Goal: Find specific page/section: Find specific page/section

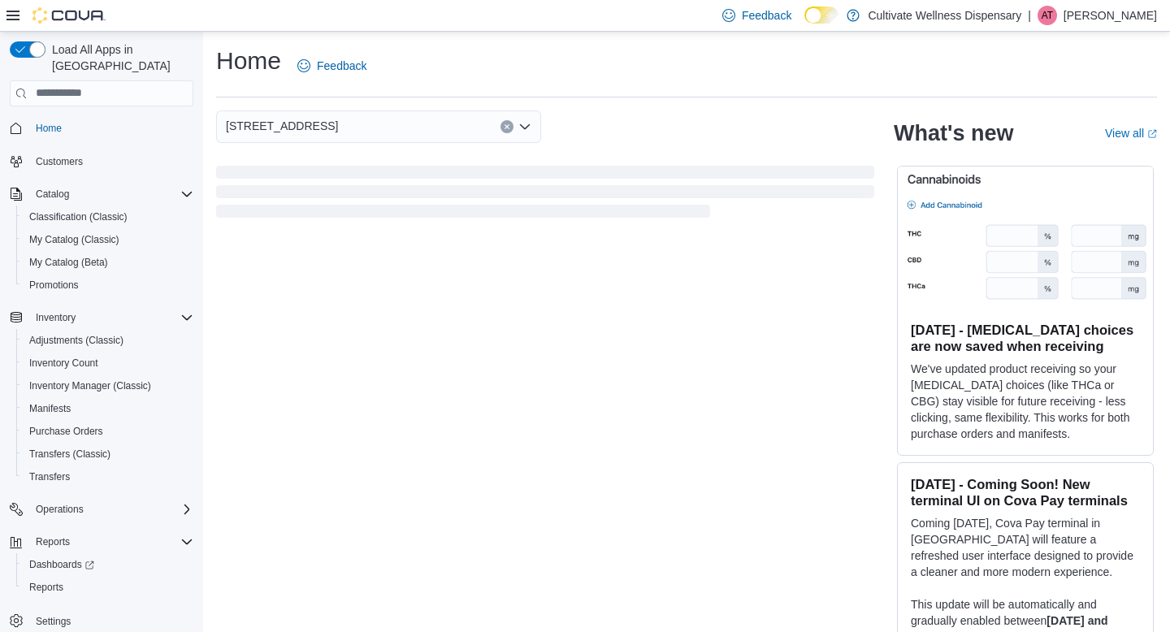
click at [529, 127] on icon "Open list of options" at bounding box center [524, 126] width 13 height 13
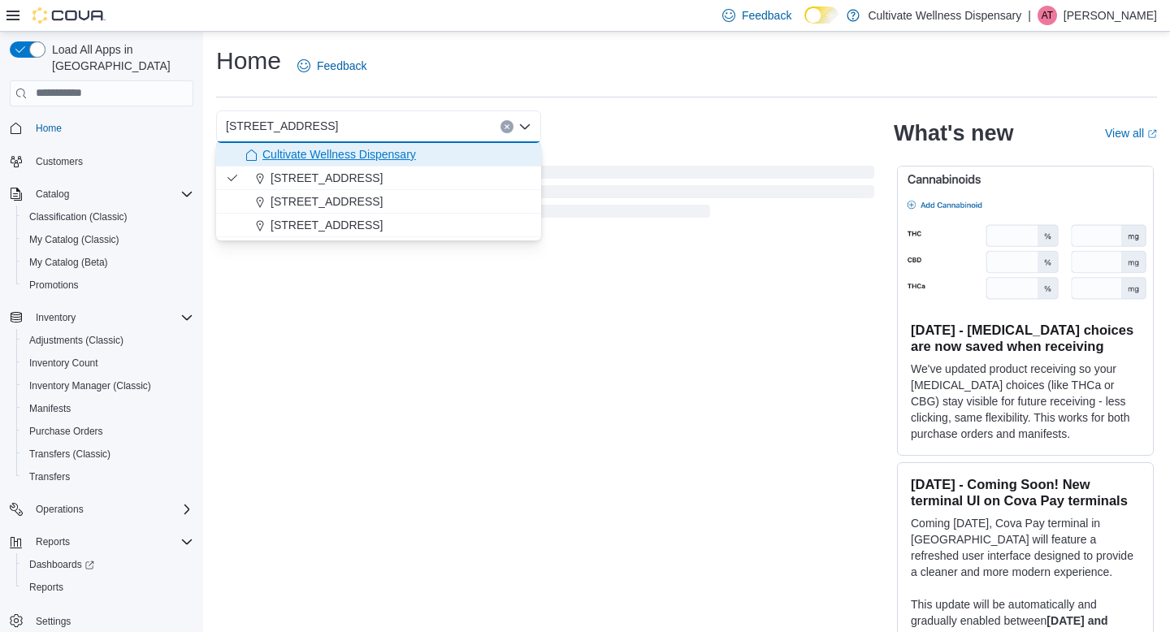
click at [457, 150] on div "Cultivate Wellness Dispensary" at bounding box center [388, 154] width 286 height 16
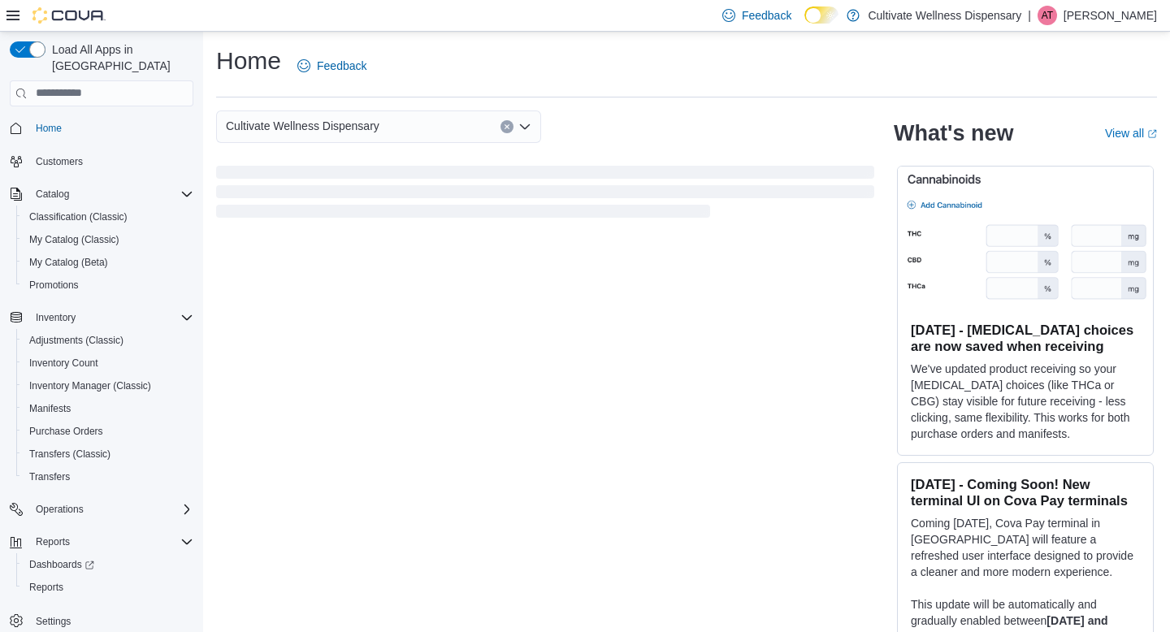
click at [531, 126] on icon "Open list of options" at bounding box center [524, 126] width 13 height 13
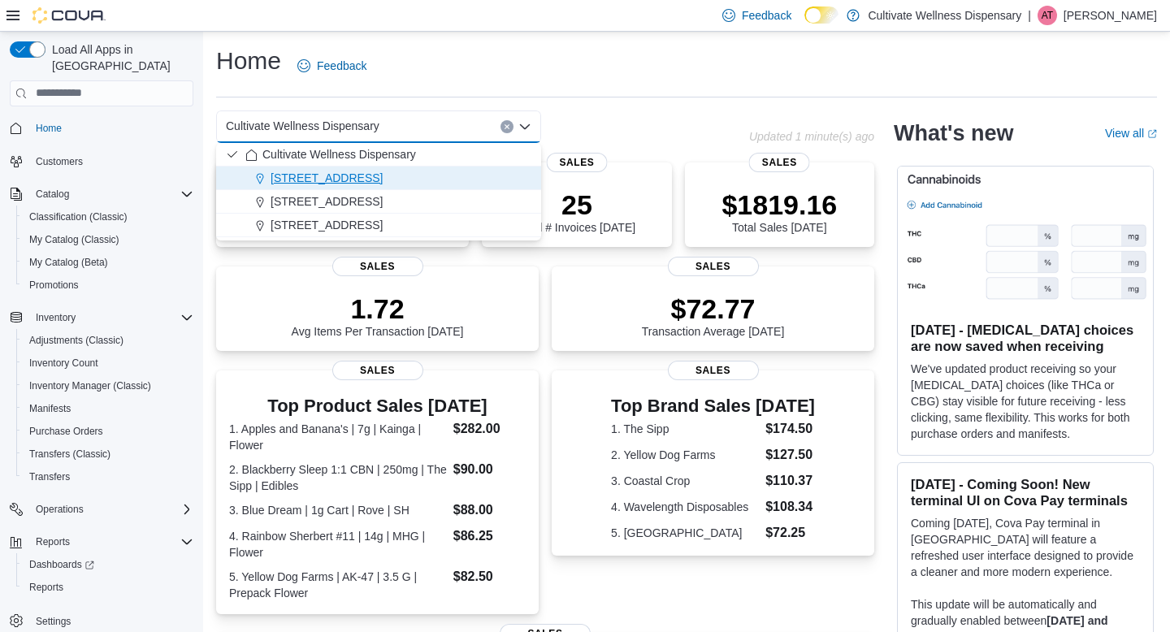
click at [487, 175] on div "[STREET_ADDRESS]" at bounding box center [388, 178] width 286 height 16
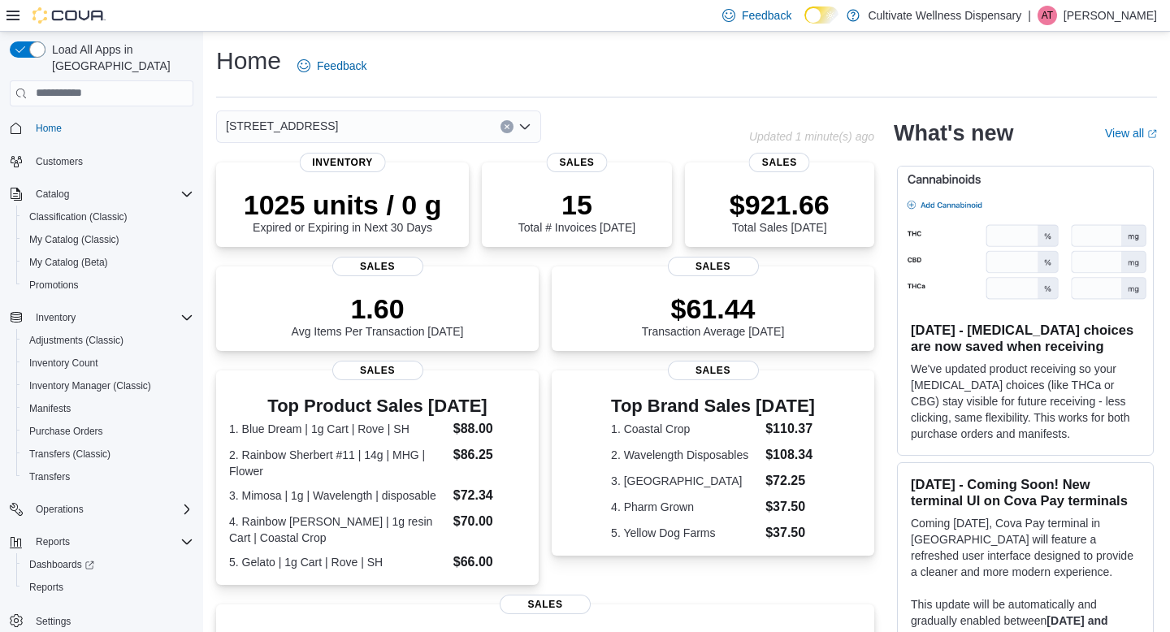
click at [530, 126] on icon "Open list of options" at bounding box center [524, 126] width 13 height 13
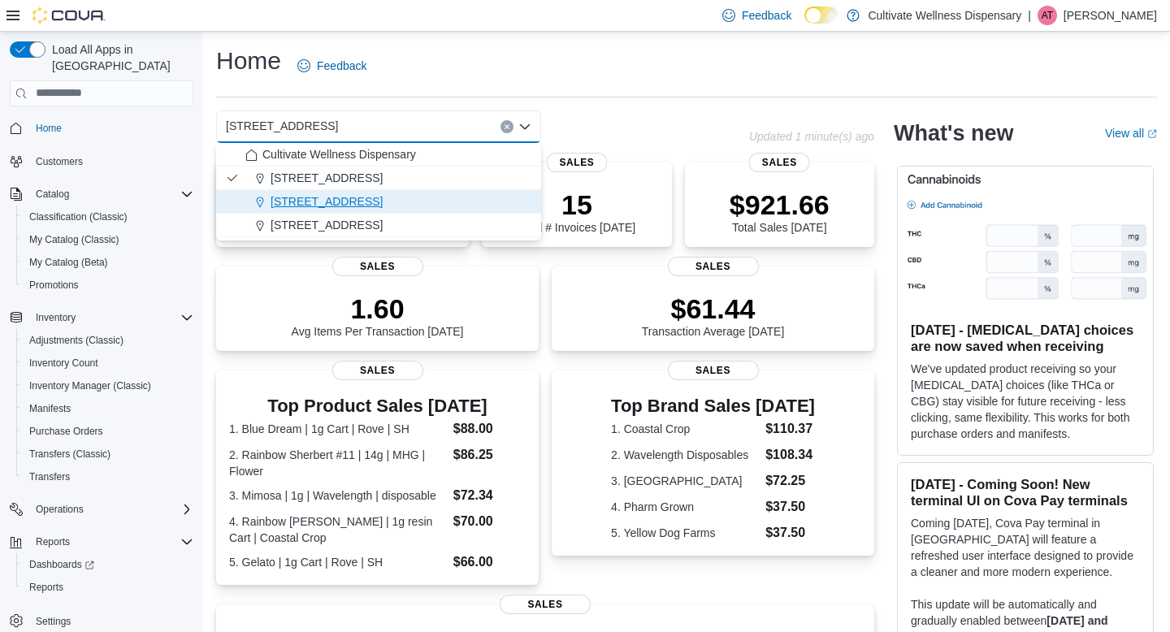
click at [383, 206] on span "[STREET_ADDRESS]" at bounding box center [327, 201] width 112 height 16
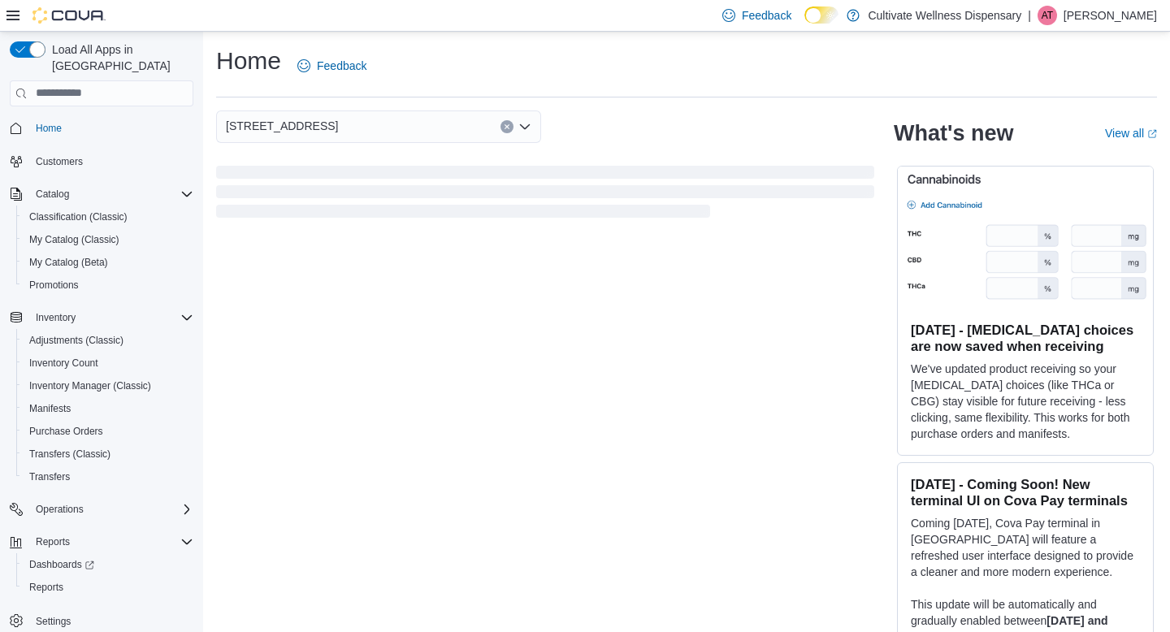
click at [525, 127] on icon "Open list of options" at bounding box center [525, 126] width 10 height 5
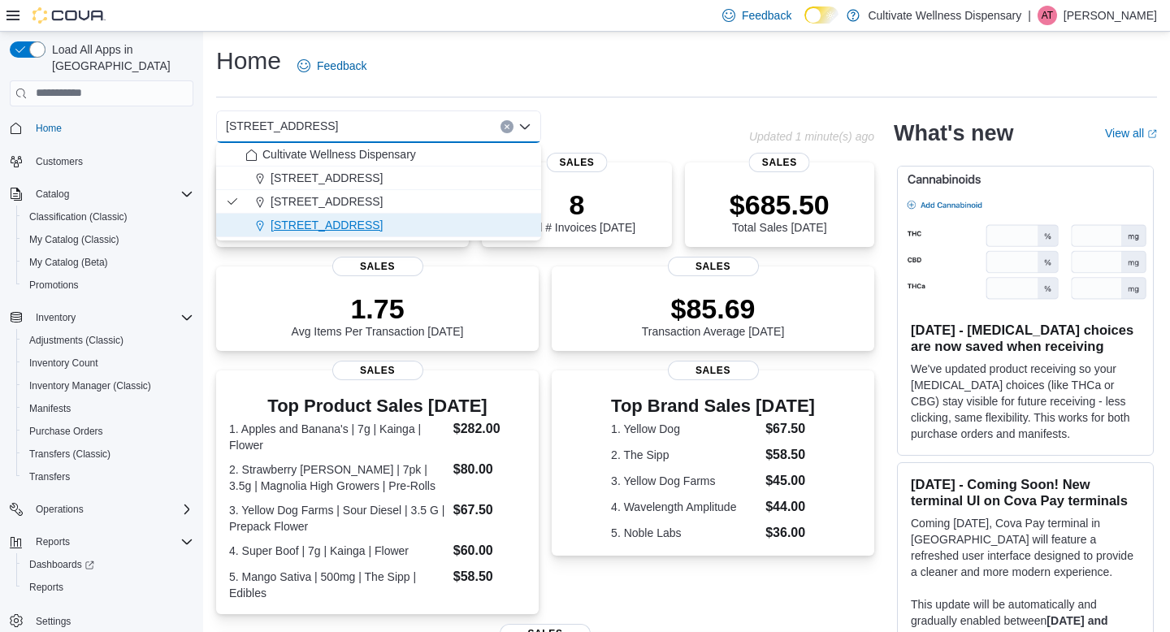
click at [383, 219] on span "[STREET_ADDRESS]" at bounding box center [327, 225] width 112 height 16
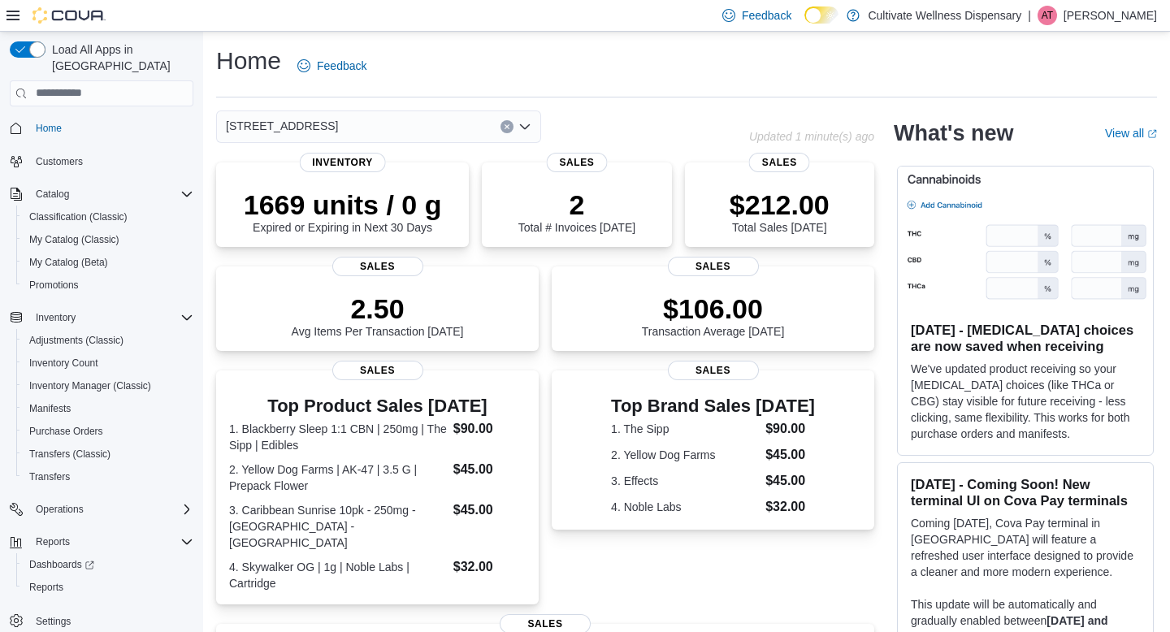
click at [530, 126] on icon "Open list of options" at bounding box center [524, 126] width 13 height 13
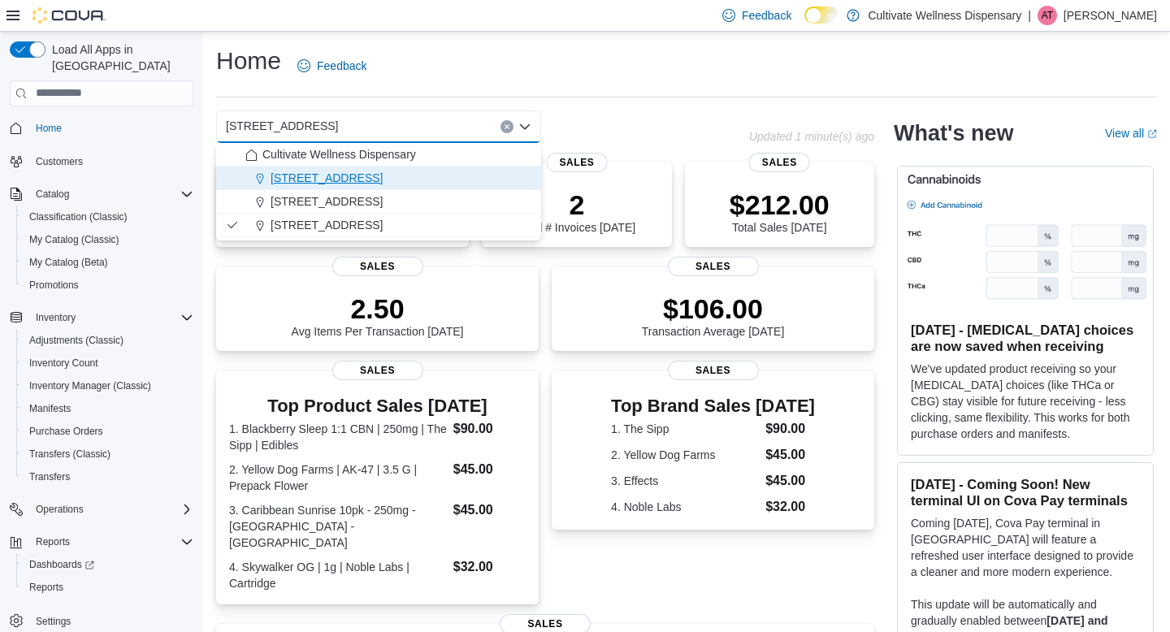
click at [466, 176] on div "[STREET_ADDRESS]" at bounding box center [388, 178] width 286 height 16
